Goal: Information Seeking & Learning: Learn about a topic

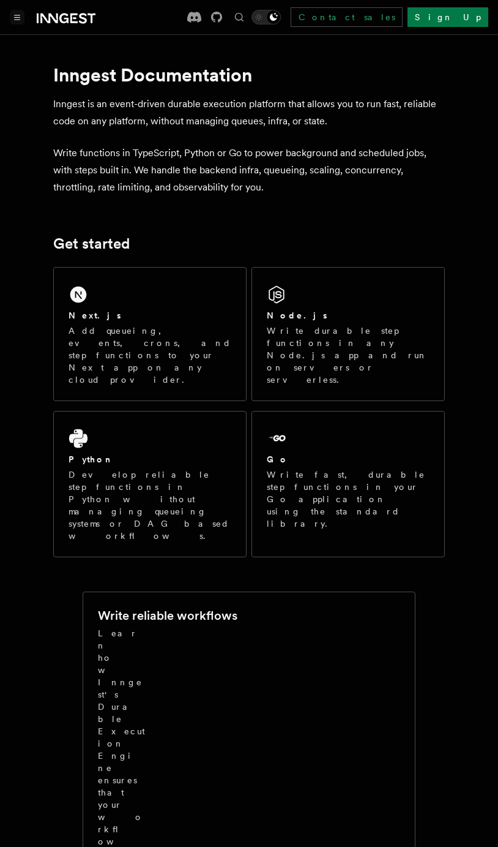
click at [22, 18] on button "Toggle navigation" at bounding box center [17, 17] width 15 height 15
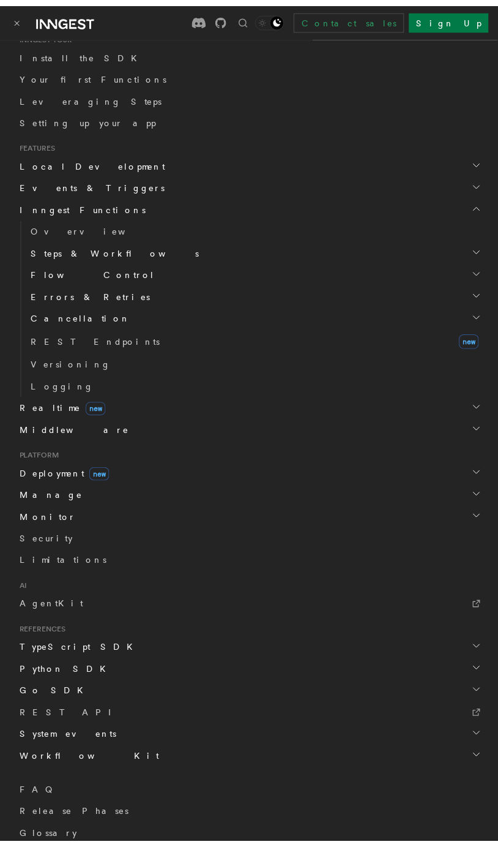
scroll to position [250, 0]
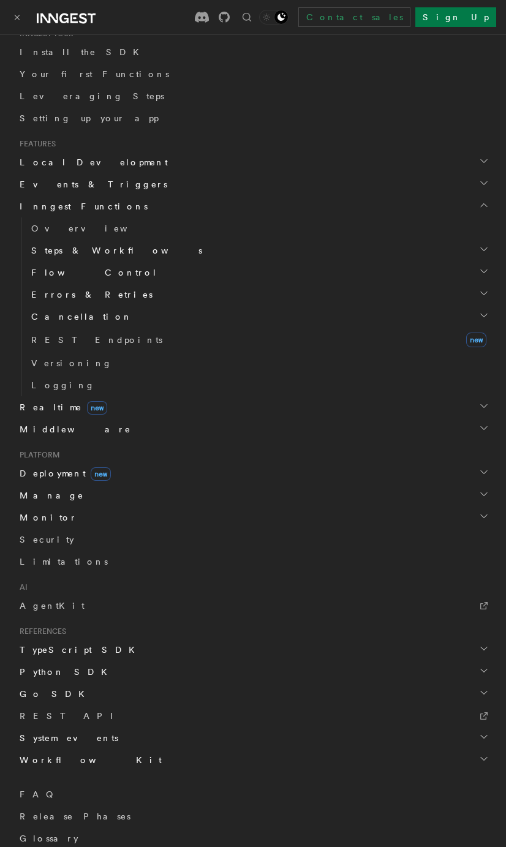
click at [479, 248] on icon "button" at bounding box center [484, 249] width 10 height 10
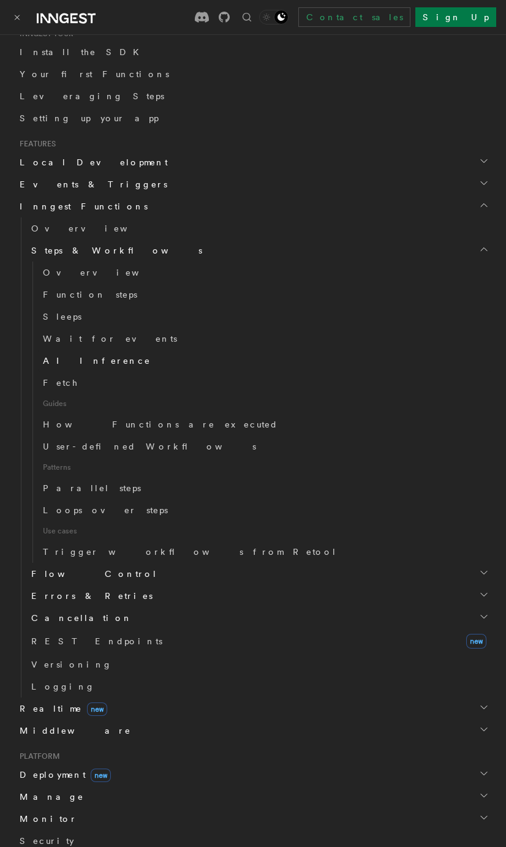
click at [89, 359] on span "AI Inference" at bounding box center [97, 361] width 108 height 10
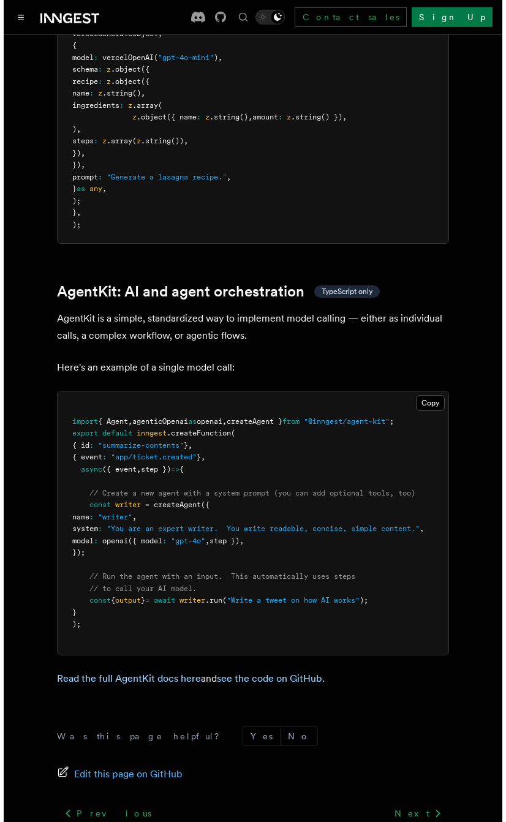
scroll to position [3503, 0]
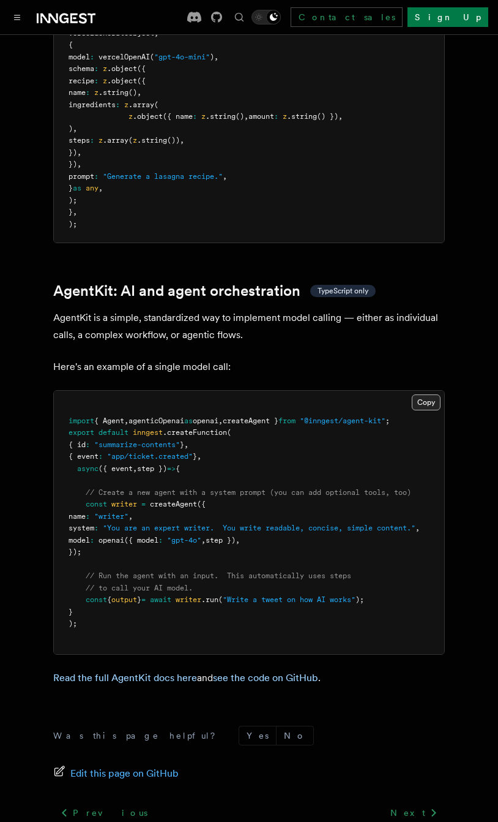
click at [427, 394] on button "Copy Copied" at bounding box center [426, 402] width 29 height 16
click at [219, 416] on span "openai" at bounding box center [206, 420] width 26 height 9
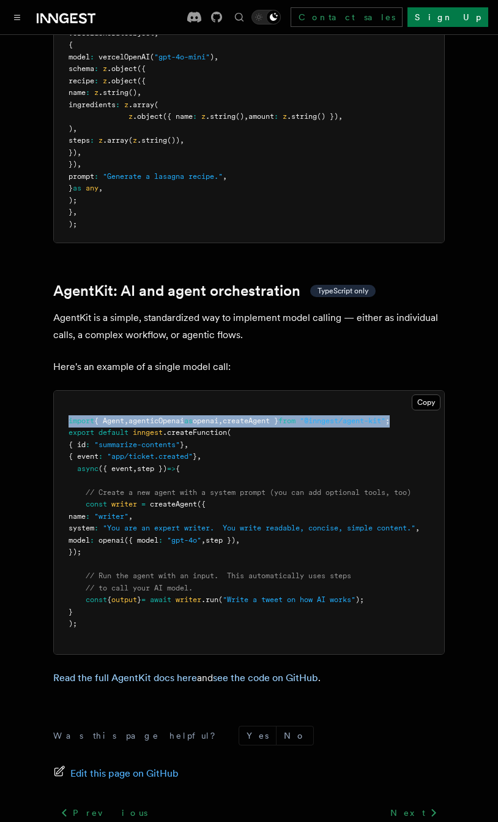
click at [219, 416] on span "openai" at bounding box center [206, 420] width 26 height 9
copy code "import { Agent , agenticOpenai as openai , createAgent } from "@inngest/agent-k…"
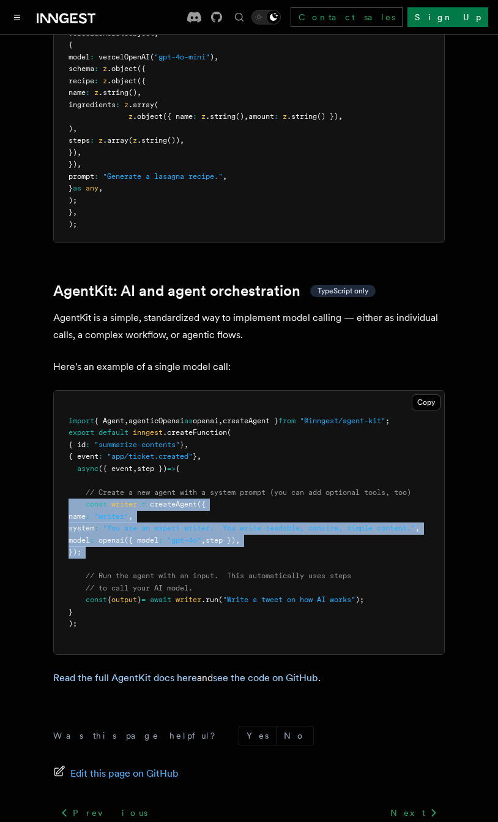
drag, startPoint x: 122, startPoint y: 544, endPoint x: 53, endPoint y: 490, distance: 87.6
click at [54, 490] on pre "import { Agent , agenticOpenai as openai , createAgent } from "@inngest/agent-k…" at bounding box center [249, 522] width 391 height 263
copy code "const writer = createAgent ({ name : "writer" , system : "You are an expert wri…"
click at [14, 16] on button "Toggle navigation" at bounding box center [17, 17] width 15 height 15
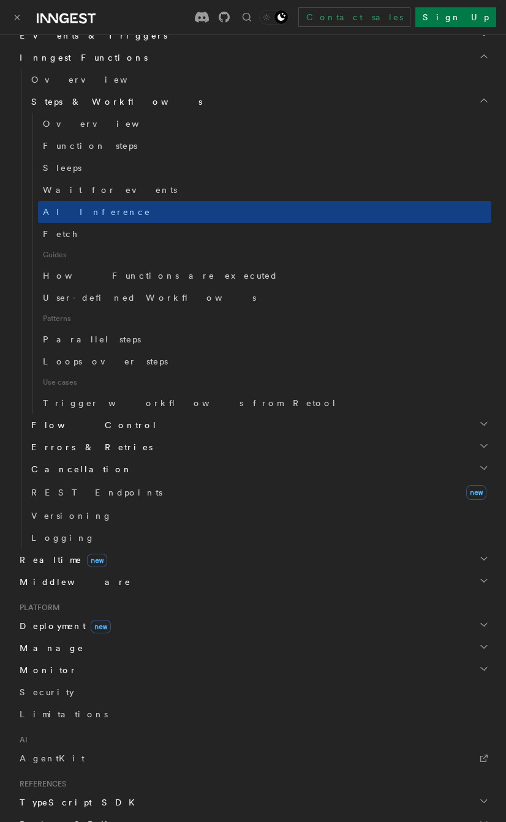
scroll to position [441, 0]
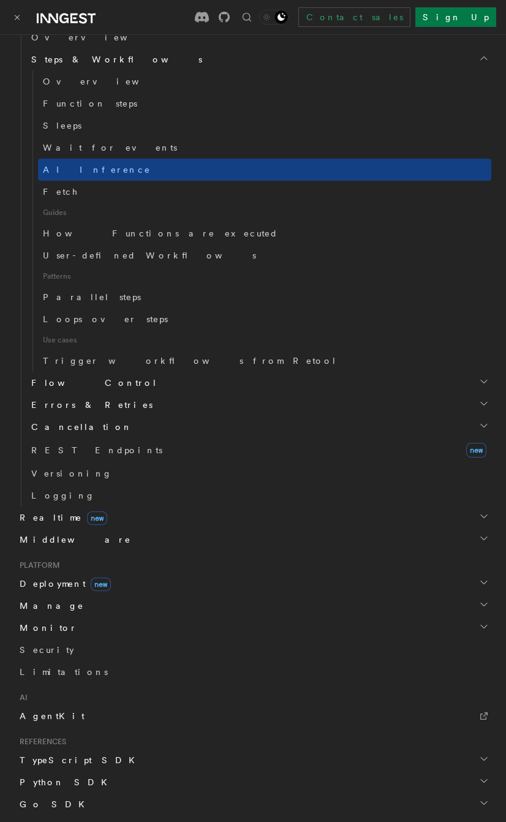
click at [80, 717] on link "AgentKit" at bounding box center [253, 716] width 476 height 22
